Goal: Task Accomplishment & Management: Manage account settings

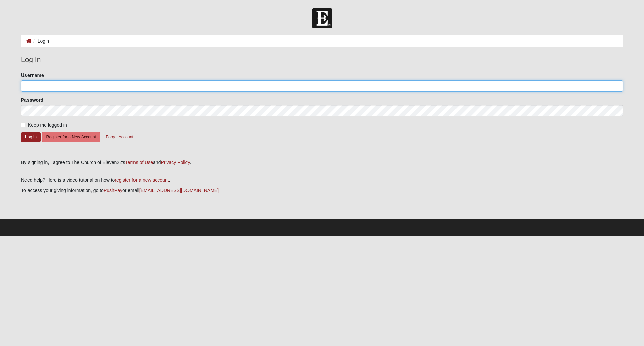
click at [64, 87] on input "Username" at bounding box center [322, 85] width 602 height 11
type input "Dlareau33"
click at [30, 135] on button "Log In" at bounding box center [30, 137] width 19 height 10
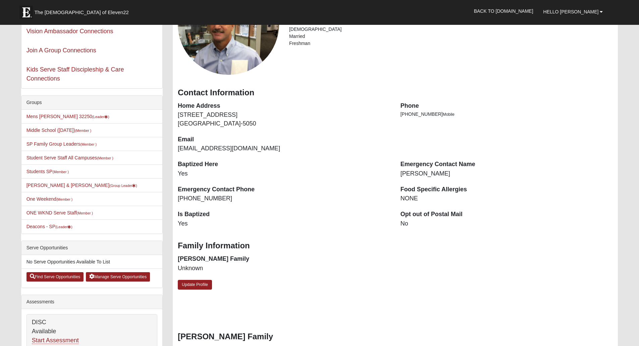
scroll to position [101, 0]
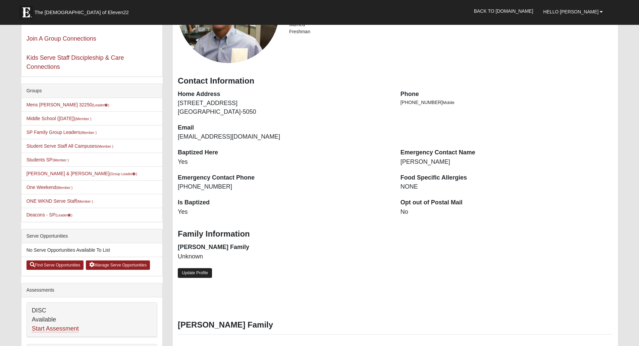
click at [196, 273] on link "Update Profile" at bounding box center [195, 273] width 34 height 10
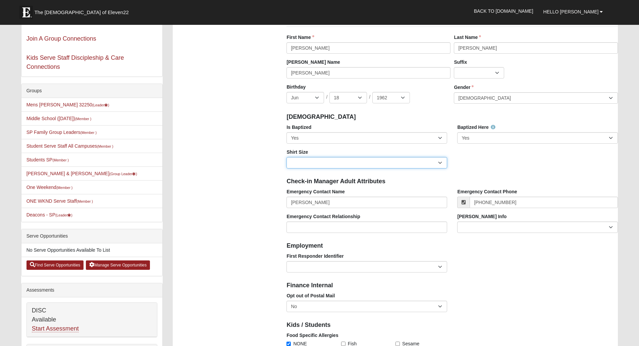
click at [440, 162] on select "Adult Small Adult Medium Adult Large Adult XL Adult XXL Adult 3XL Adult 4XL You…" at bounding box center [366, 162] width 161 height 11
click at [286, 157] on select "Adult Small Adult Medium Adult Large Adult XL Adult XXL Adult 3XL Adult 4XL You…" at bounding box center [366, 162] width 161 height 11
click at [440, 162] on select "Adult Small Adult Medium Adult Large Adult XL Adult XXL Adult 3XL Adult 4XL You…" at bounding box center [366, 162] width 161 height 11
select select "Adult Large"
click at [286, 157] on select "Adult Small Adult Medium Adult Large Adult XL Adult XXL Adult 3XL Adult 4XL You…" at bounding box center [366, 162] width 161 height 11
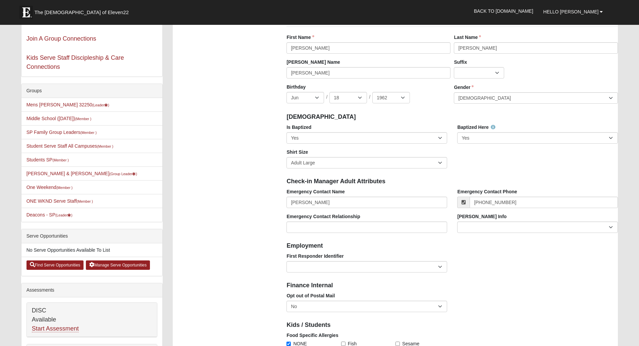
click at [486, 159] on div "Is Baptized No Yes Baptized Here No Yes Shirt Size Adult Small Adult Medium Adu…" at bounding box center [451, 149] width 341 height 50
click at [338, 202] on input "Jenna Corey" at bounding box center [366, 202] width 161 height 11
type input "J"
type input "Lori Lareau"
click at [515, 201] on input "(904) 314-6923" at bounding box center [544, 202] width 148 height 11
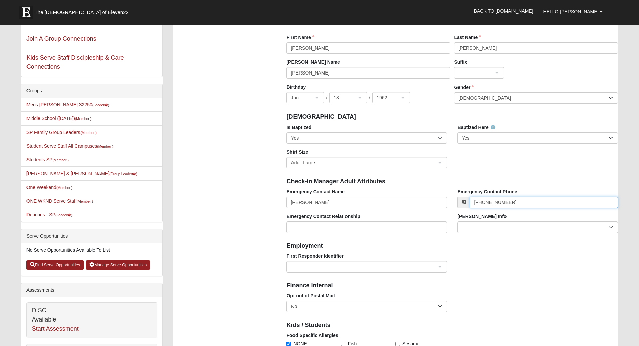
type input "(904) 868-7224"
click at [506, 276] on div "First Responder Identifier EMT | Paramedic | Medical Firefighter | Fire Departm…" at bounding box center [451, 265] width 341 height 25
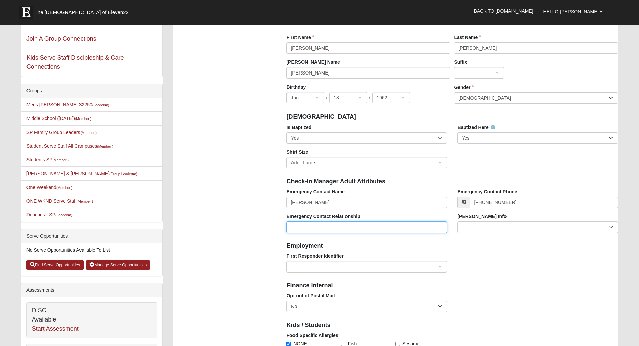
click at [315, 229] on input "Emergency Contact Relationship" at bounding box center [366, 226] width 161 height 11
type input "Spouse"
click at [472, 262] on div "First Responder Identifier EMT | Paramedic | Medical Firefighter | Fire Departm…" at bounding box center [451, 265] width 341 height 25
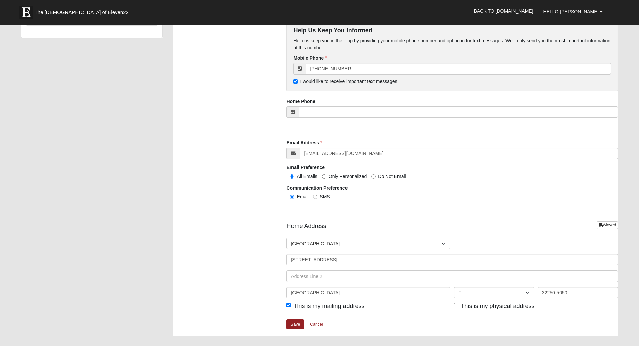
scroll to position [637, 0]
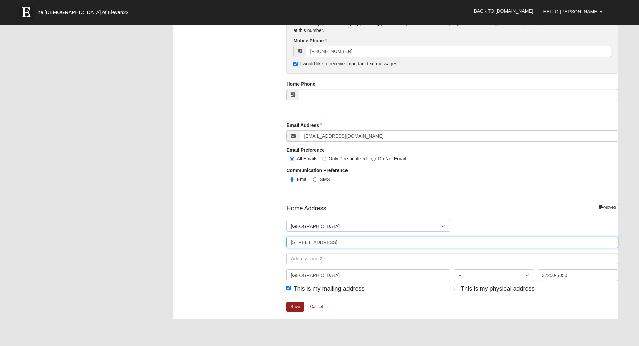
click at [328, 243] on input "412 13th Ave S" at bounding box center [451, 241] width 331 height 11
type input "4"
type input "201 Pheasant Run"
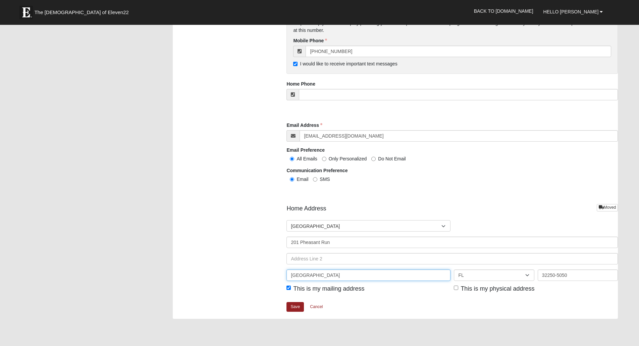
click at [337, 274] on input "Jacksonville Beach" at bounding box center [368, 274] width 164 height 11
type input "J"
type input "Ponte Vedra Beach"
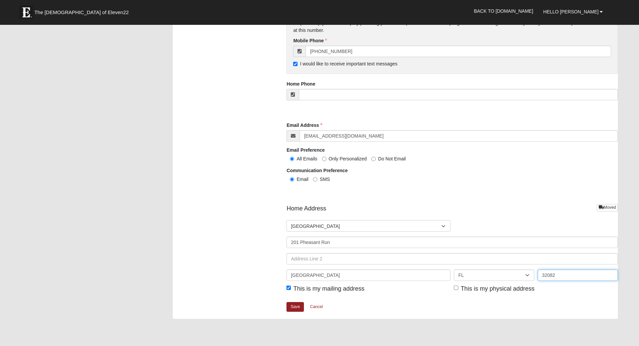
type input "32082"
click at [456, 287] on input "This is my physical address" at bounding box center [456, 287] width 4 height 4
checkbox input "true"
click at [289, 288] on input "This is my mailing address" at bounding box center [288, 287] width 4 height 4
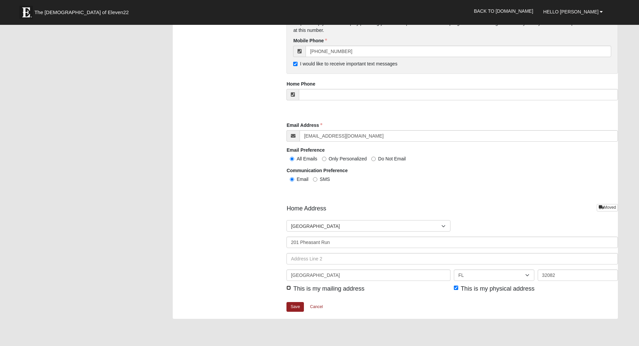
click at [289, 288] on input "This is my mailing address" at bounding box center [288, 287] width 4 height 4
checkbox input "true"
click at [294, 305] on link "Save" at bounding box center [294, 307] width 17 height 10
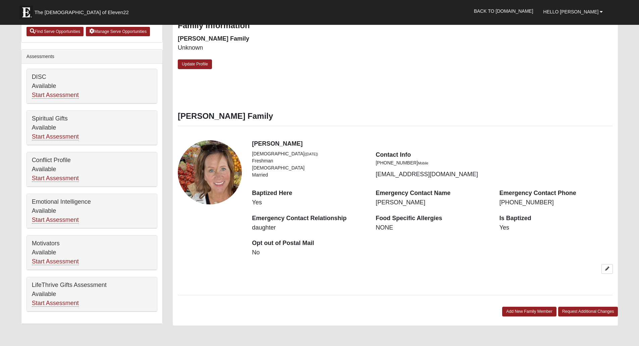
scroll to position [335, 0]
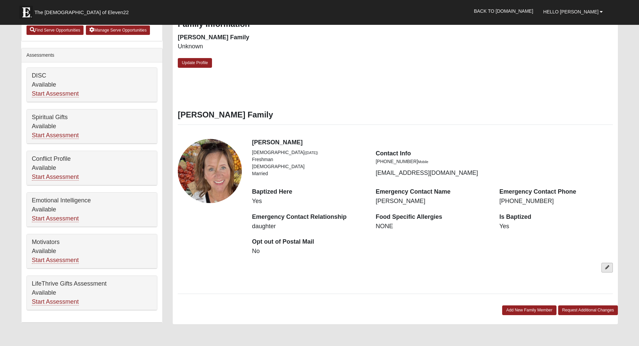
click at [607, 268] on icon at bounding box center [607, 267] width 4 height 4
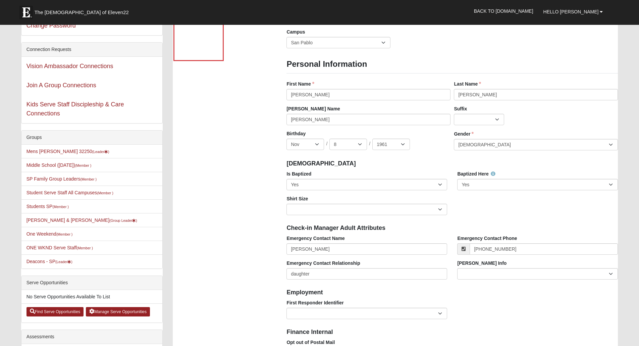
scroll to position [101, 0]
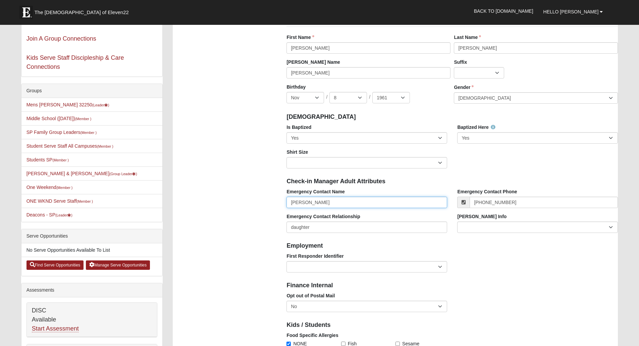
click at [337, 202] on input "[PERSON_NAME]" at bounding box center [366, 202] width 161 height 11
type input "J"
type input "Douglas Lareau"
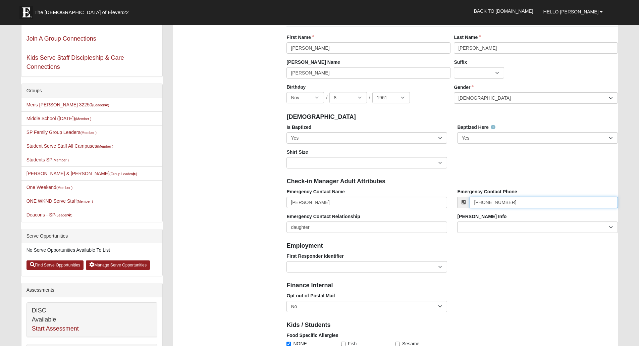
click at [512, 201] on input "[PHONE_NUMBER]" at bounding box center [544, 202] width 148 height 11
type input "("
type input "[PHONE_NUMBER]"
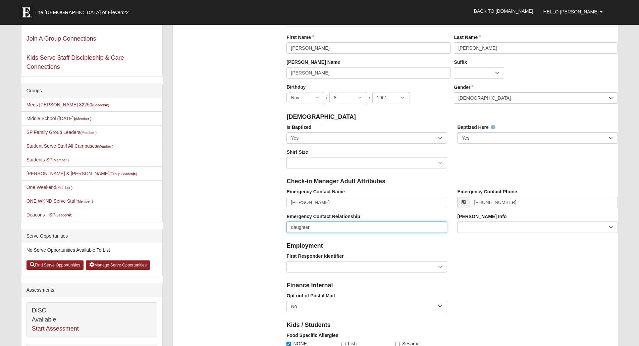
click at [331, 228] on input "daughter" at bounding box center [366, 226] width 161 height 11
type input "d"
type input "Spouse"
click at [492, 274] on div "First Responder Identifier EMT | Paramedic | Medical Firefighter | Fire Departm…" at bounding box center [451, 265] width 341 height 25
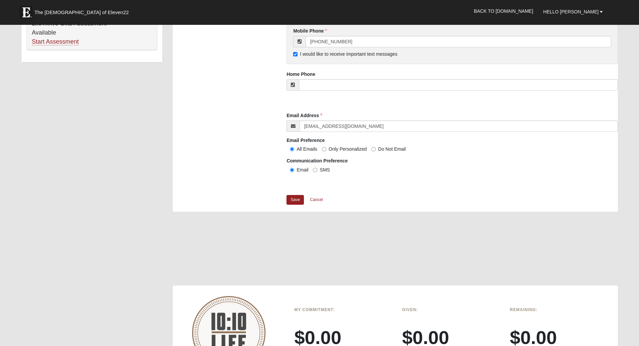
scroll to position [604, 0]
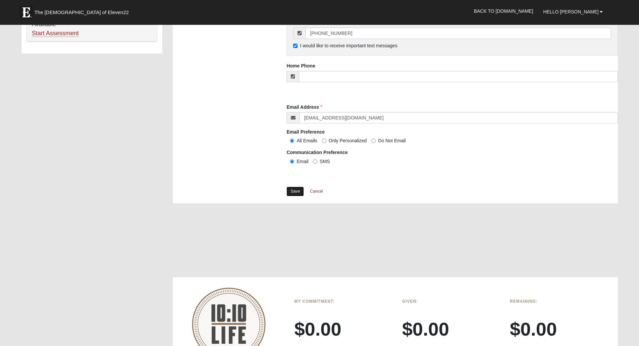
click at [296, 192] on link "Save" at bounding box center [294, 191] width 17 height 10
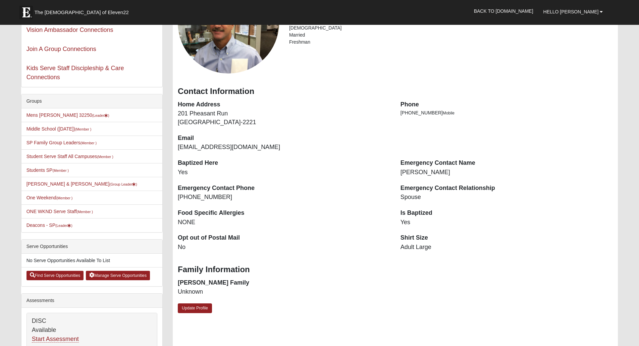
scroll to position [101, 0]
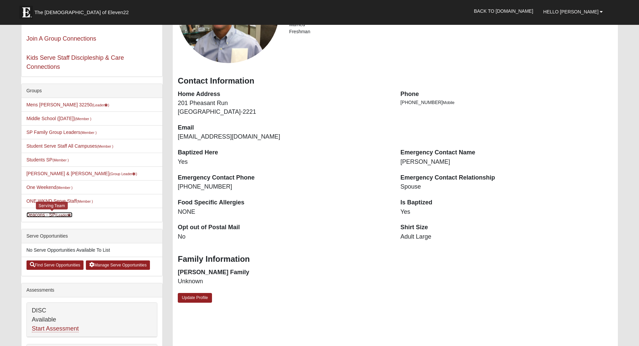
click at [33, 214] on link "Deacons - SP (Leader )" at bounding box center [49, 214] width 46 height 5
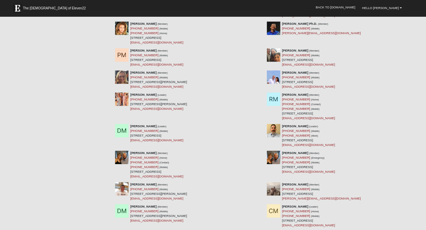
scroll to position [1677, 0]
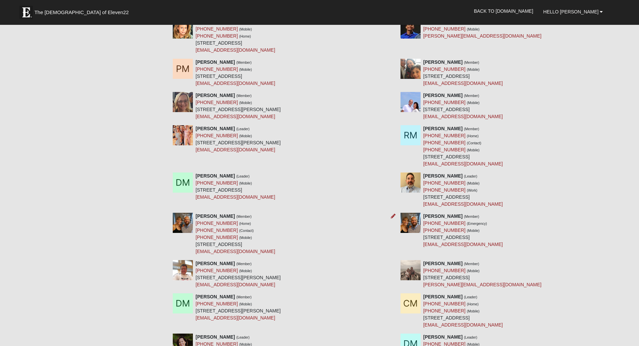
click at [184, 222] on img at bounding box center [183, 223] width 20 height 20
click at [183, 225] on img at bounding box center [183, 223] width 20 height 20
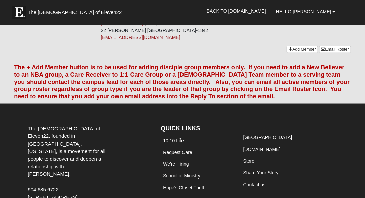
scroll to position [4051, 0]
